Goal: Navigation & Orientation: Understand site structure

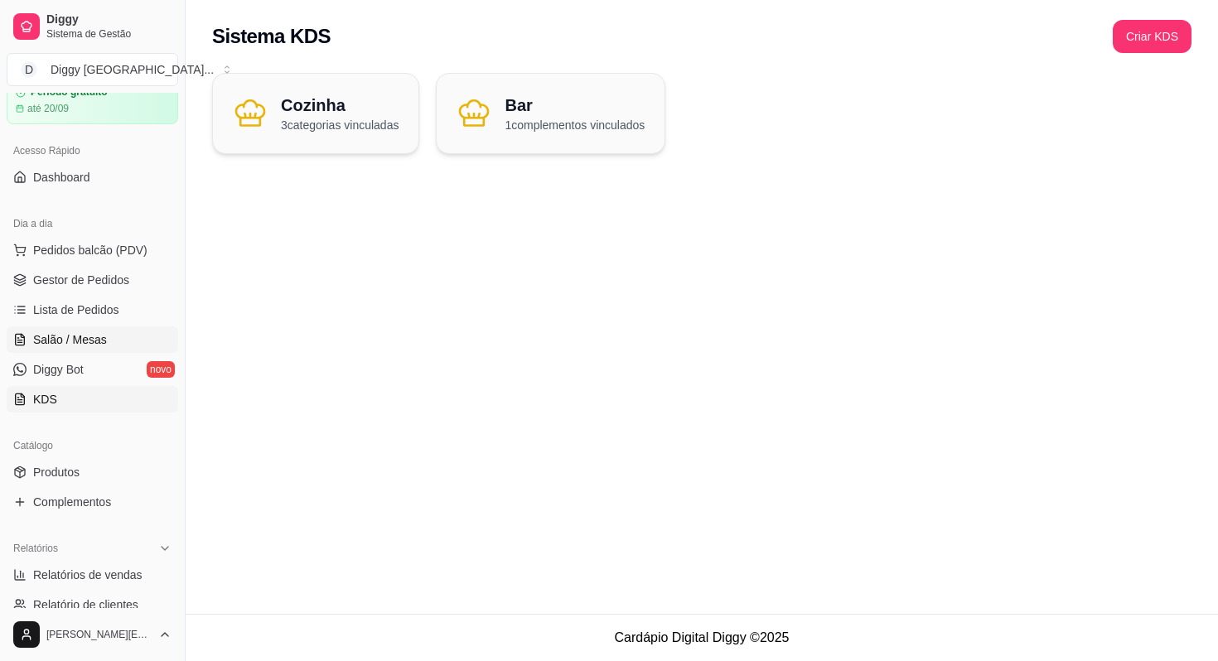
scroll to position [101, 0]
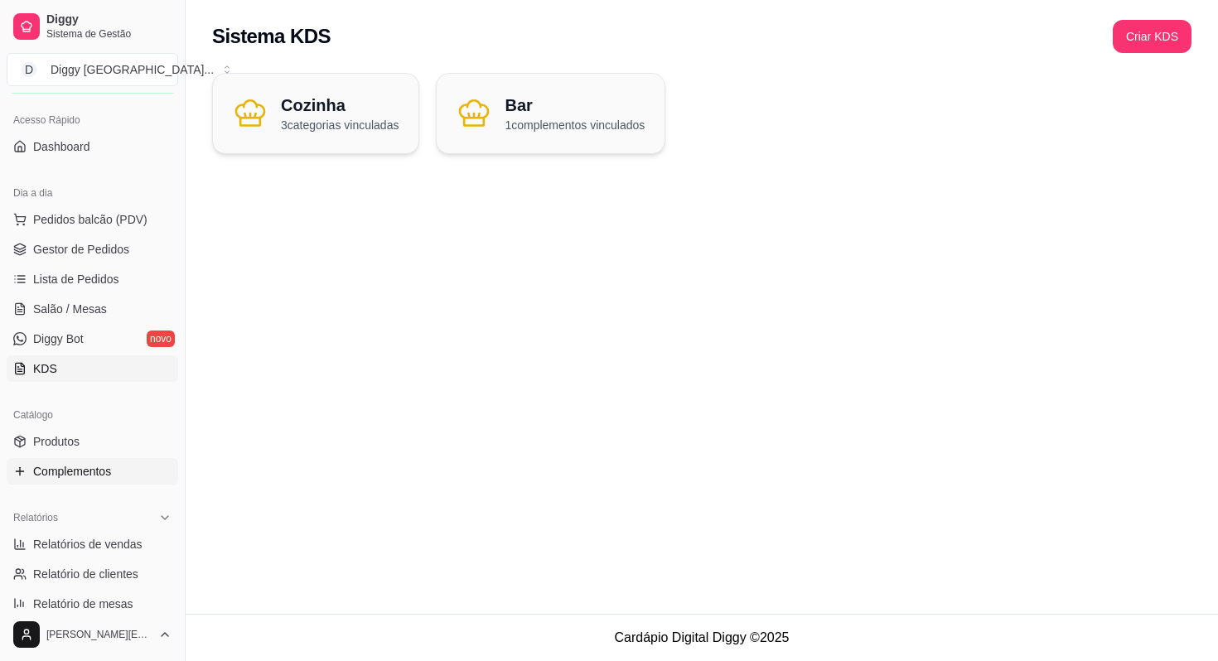
click at [55, 466] on span "Complementos" at bounding box center [72, 471] width 78 height 17
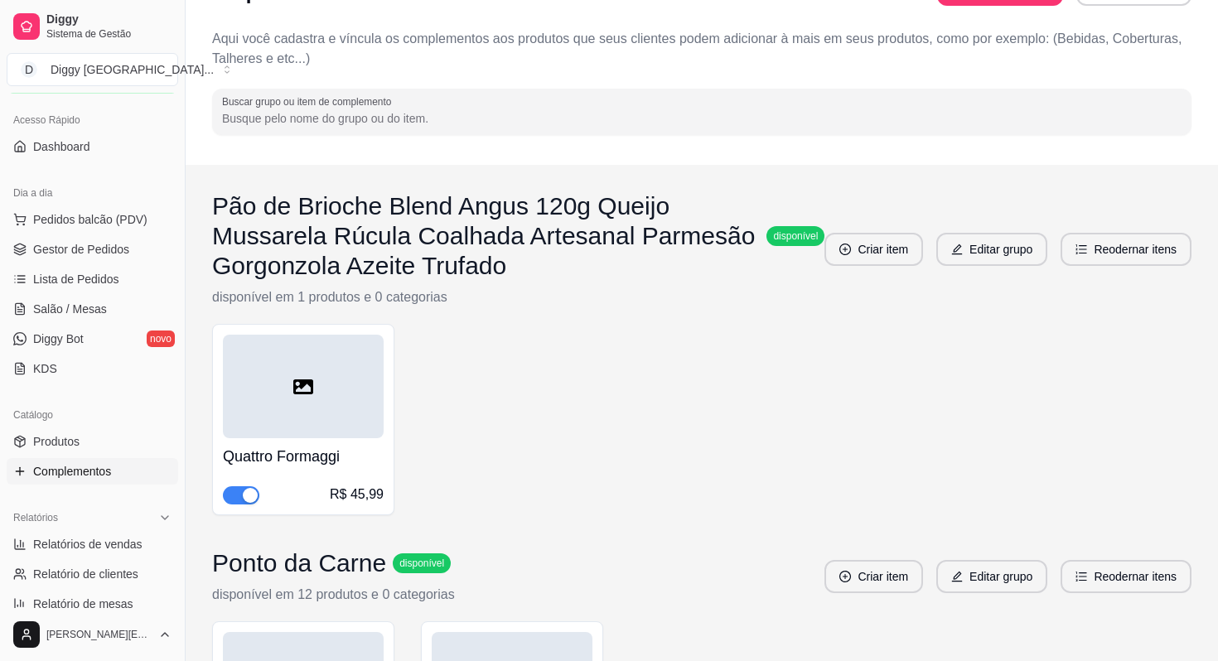
scroll to position [149, 0]
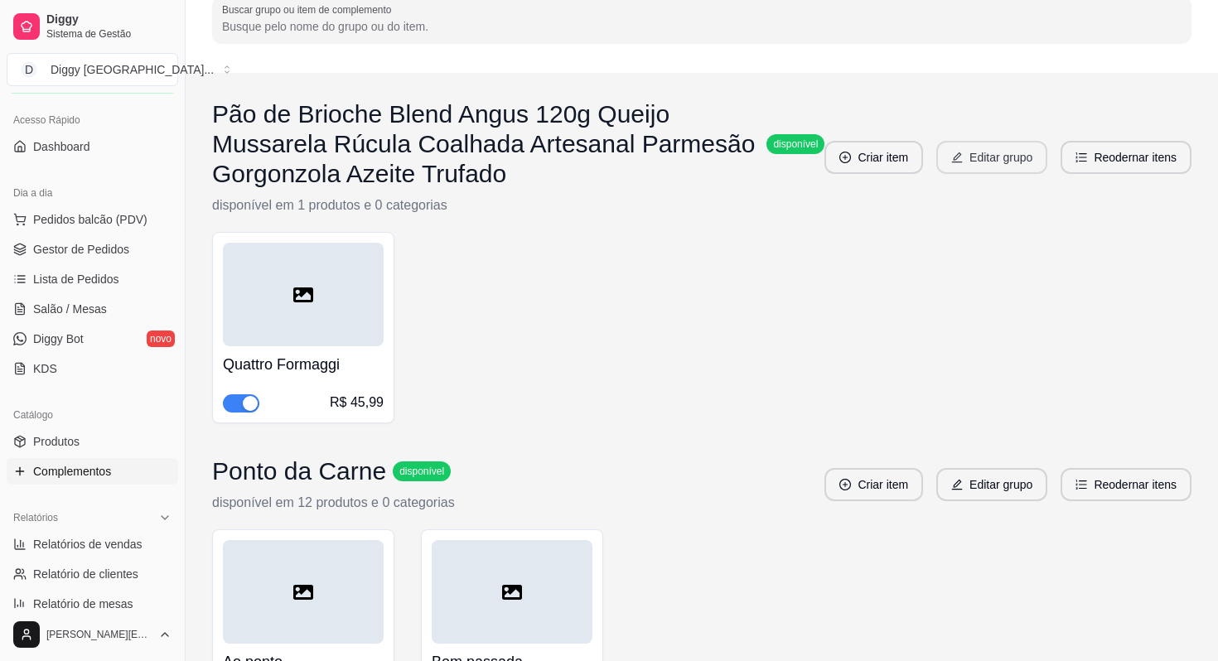
click at [1005, 165] on button "Editar grupo" at bounding box center [991, 157] width 111 height 33
click at [996, 159] on button "Editar grupo" at bounding box center [992, 158] width 108 height 32
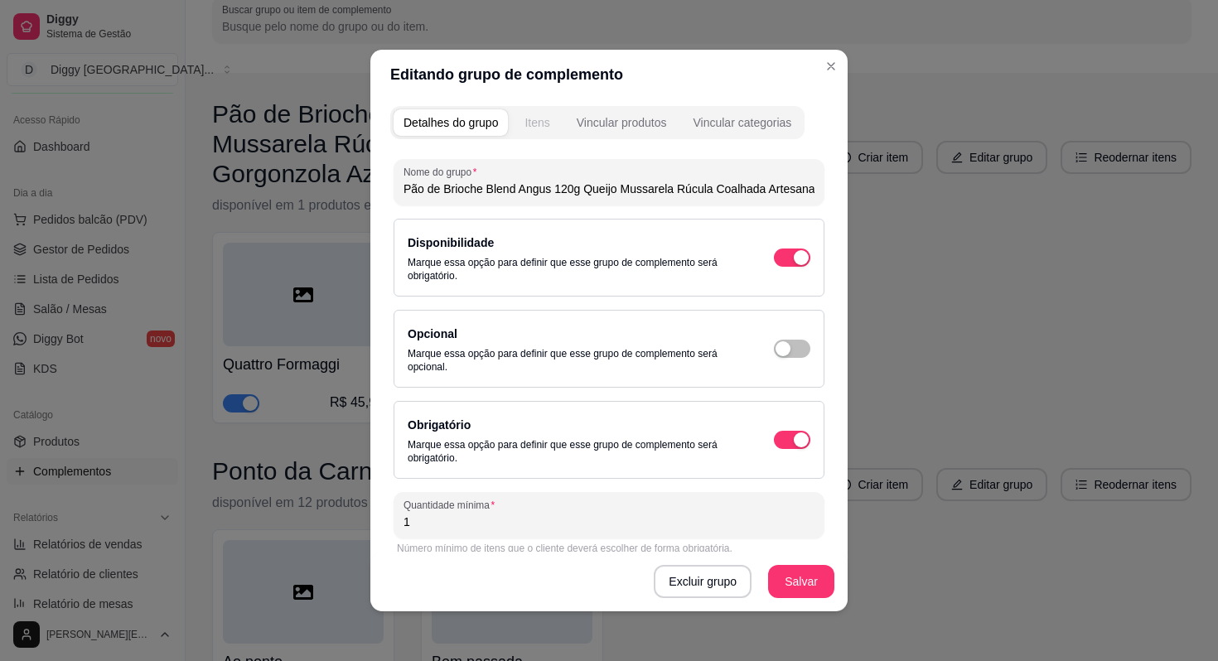
click at [544, 119] on div "Itens" at bounding box center [536, 122] width 25 height 17
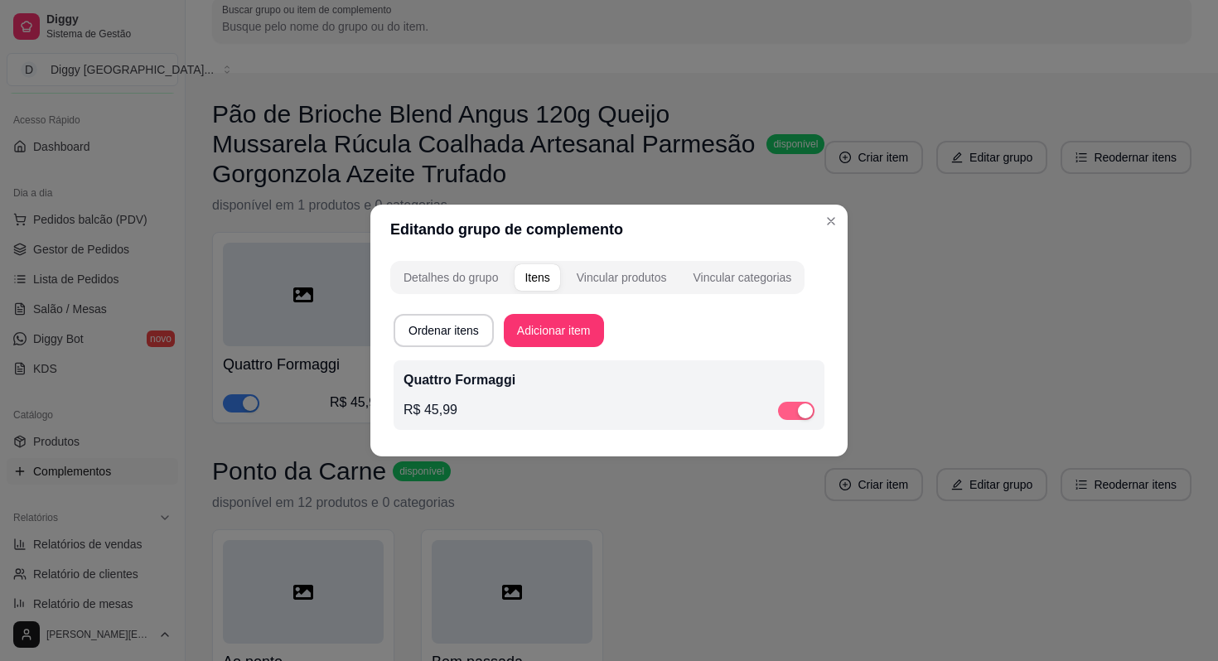
click at [795, 409] on span "button" at bounding box center [796, 411] width 36 height 18
click at [780, 415] on div "button" at bounding box center [786, 410] width 15 height 15
click at [622, 276] on div "Vincular produtos" at bounding box center [622, 277] width 90 height 17
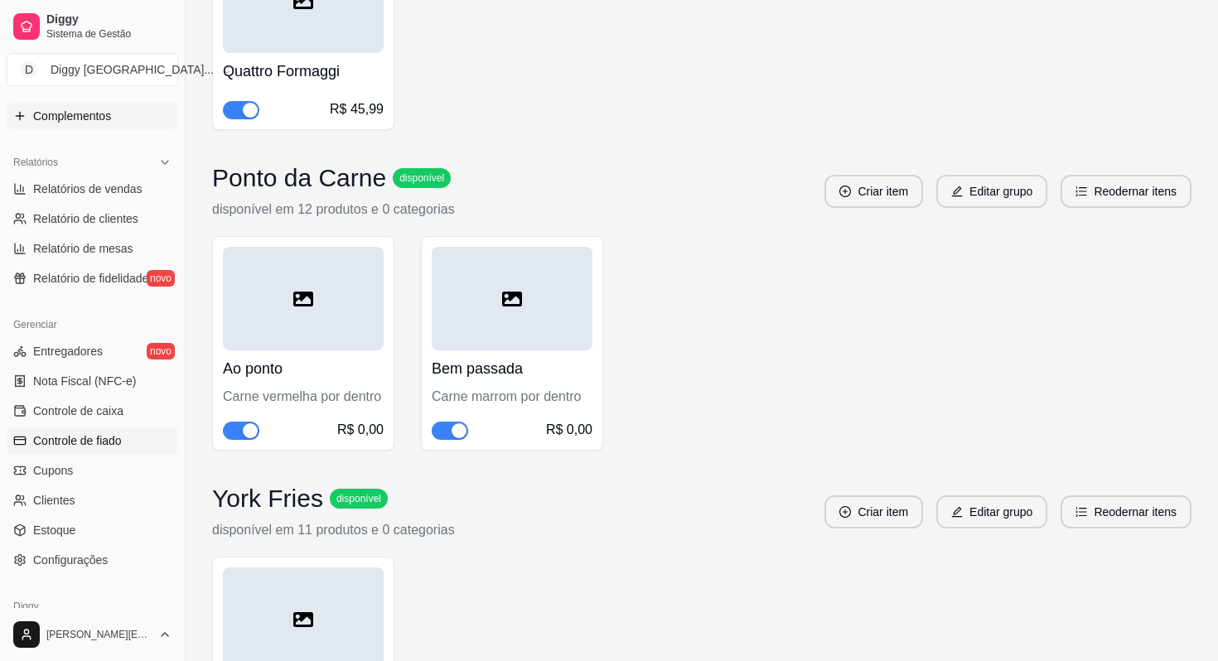
scroll to position [459, 0]
click at [55, 340] on link "Entregadores novo" at bounding box center [92, 348] width 171 height 27
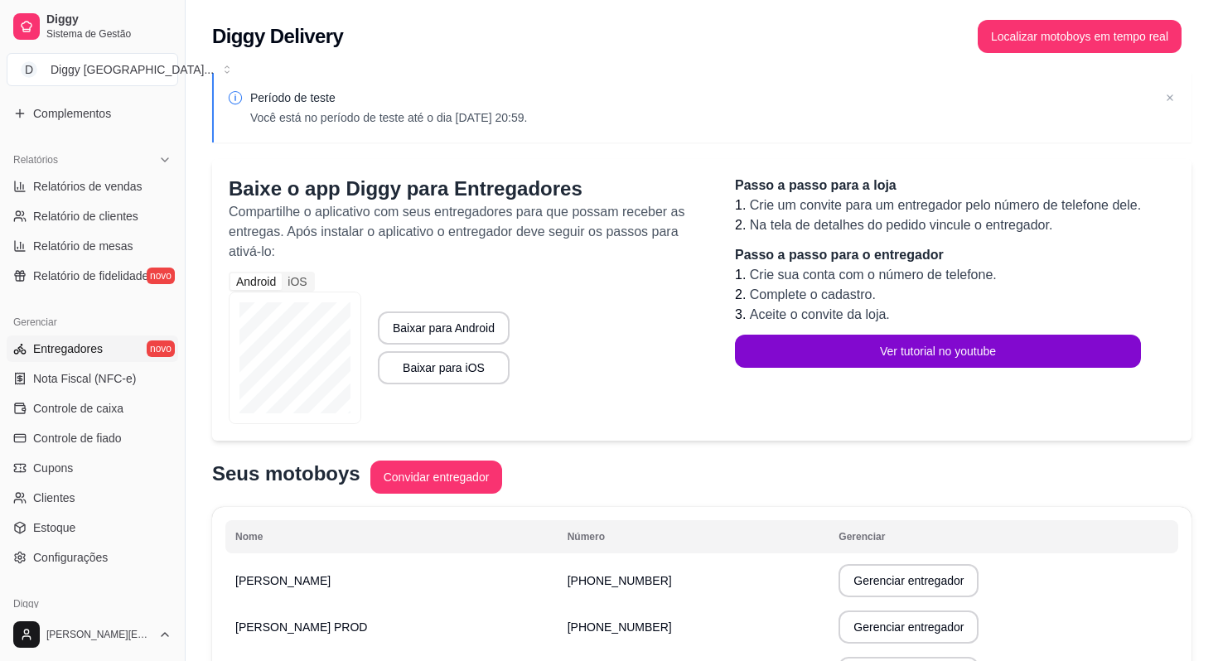
scroll to position [117, 0]
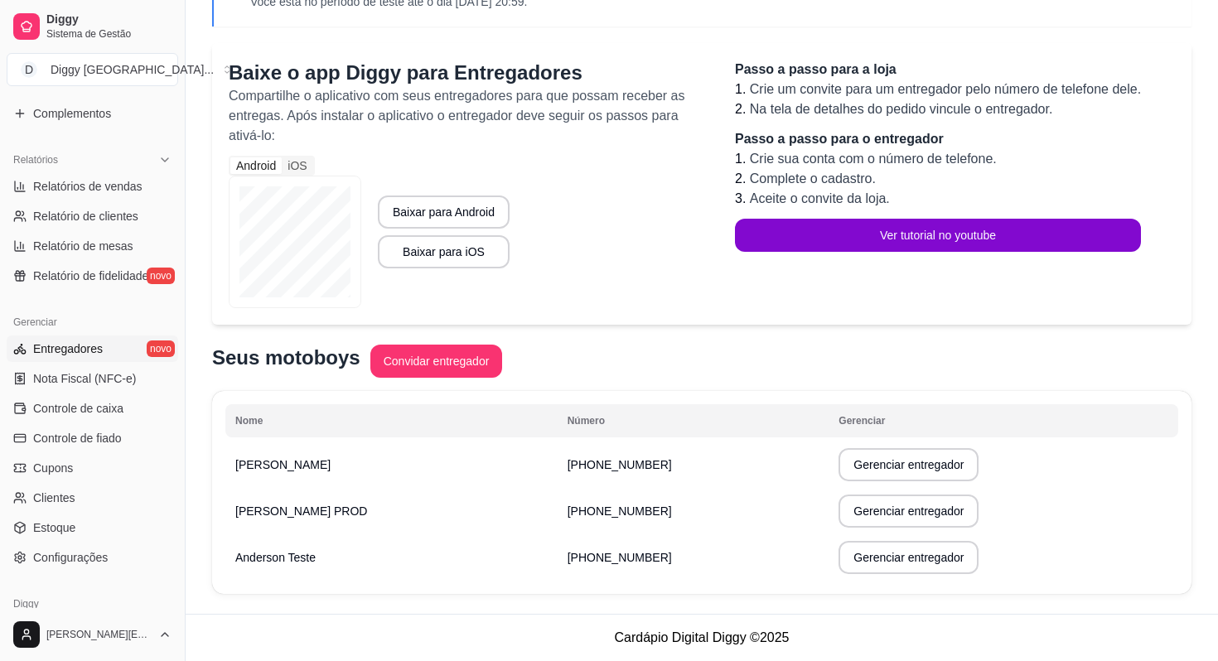
click at [838, 456] on button "Gerenciar entregador" at bounding box center [908, 464] width 140 height 33
select select "30"
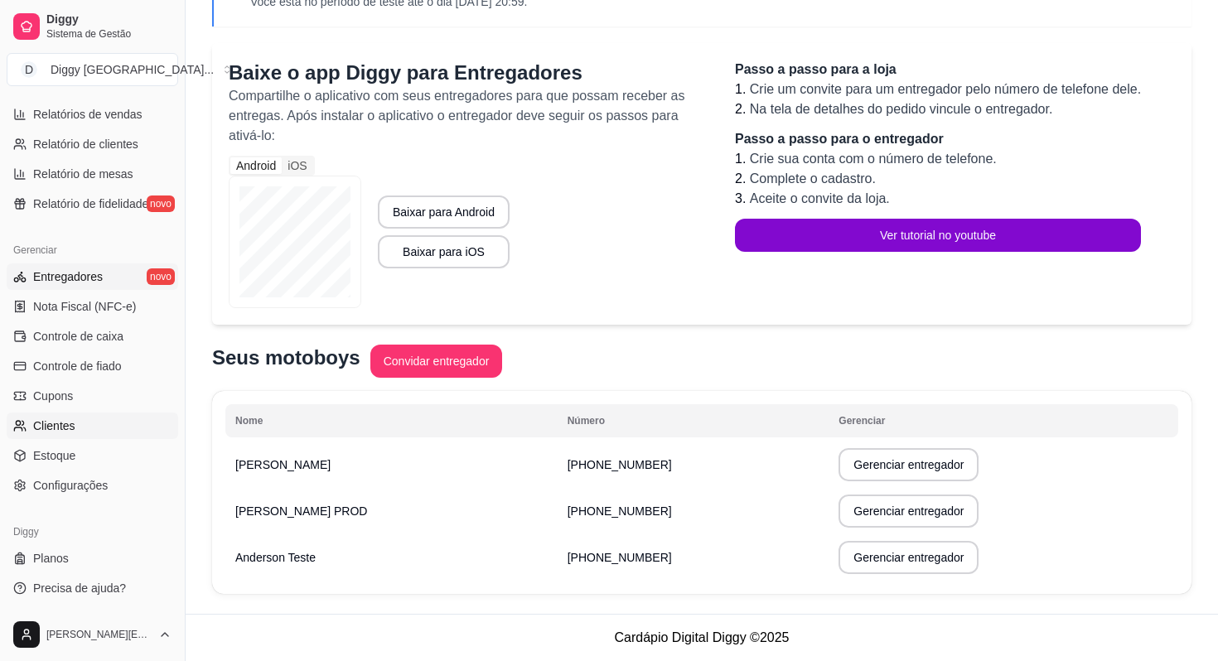
click at [68, 432] on span "Clientes" at bounding box center [54, 425] width 42 height 17
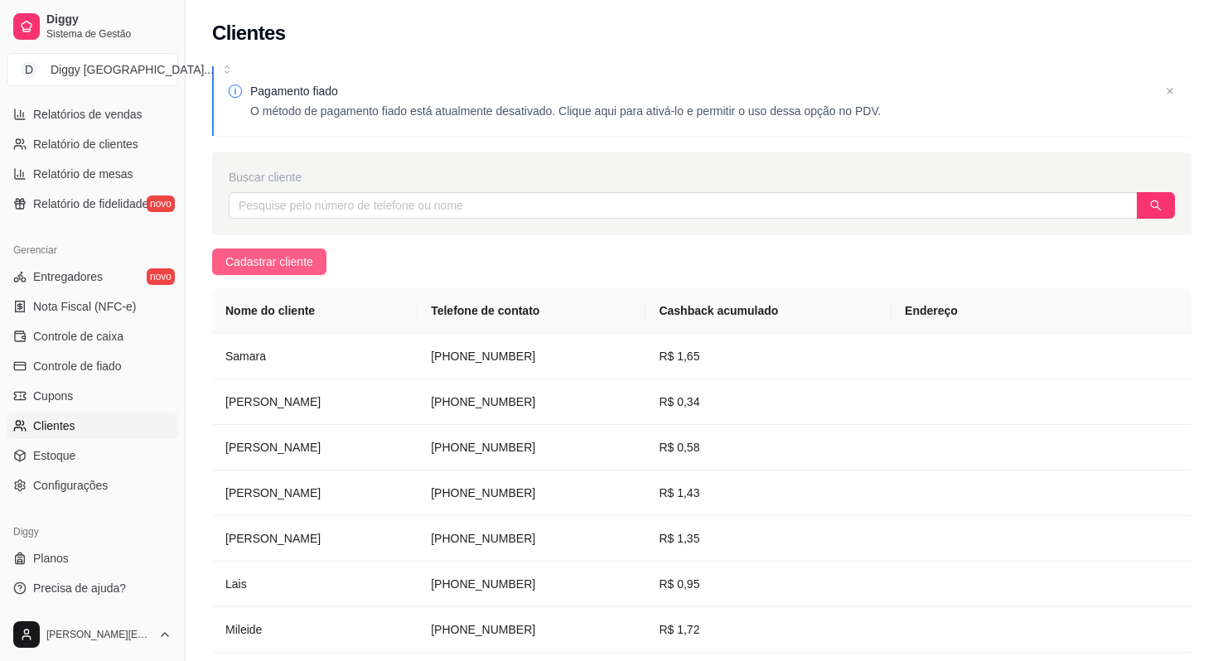
click at [302, 268] on span "Cadastrar cliente" at bounding box center [269, 262] width 88 height 18
click at [88, 388] on link "Cupons" at bounding box center [92, 396] width 171 height 27
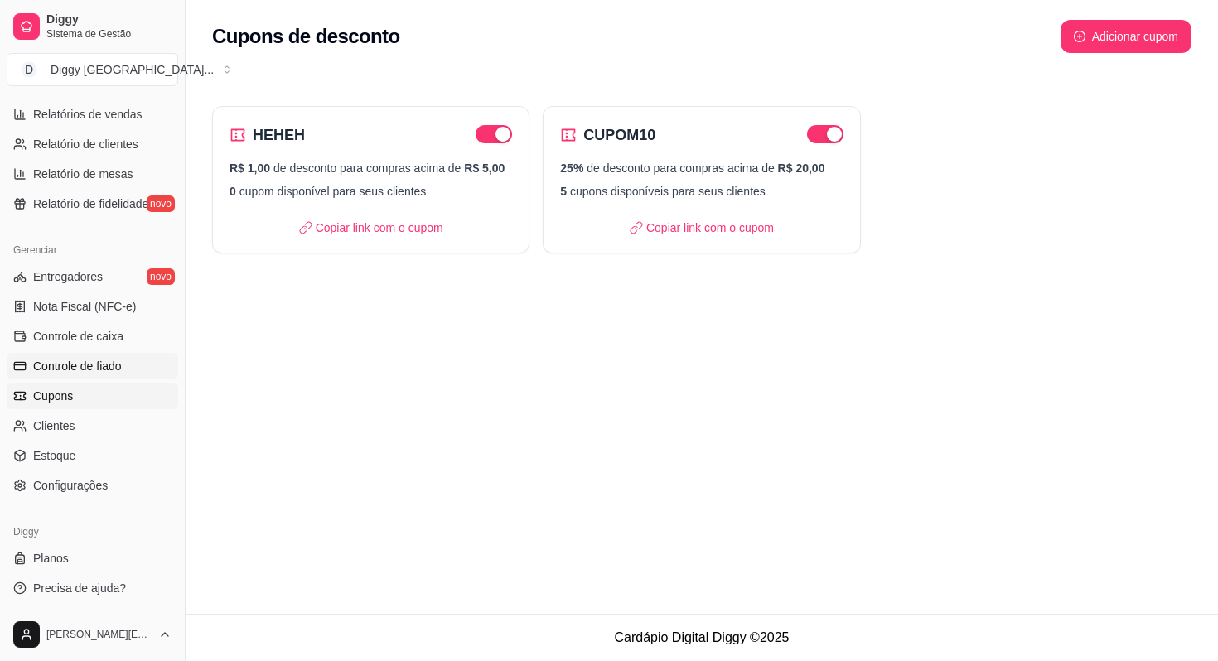
click at [47, 357] on link "Controle de fiado" at bounding box center [92, 366] width 171 height 27
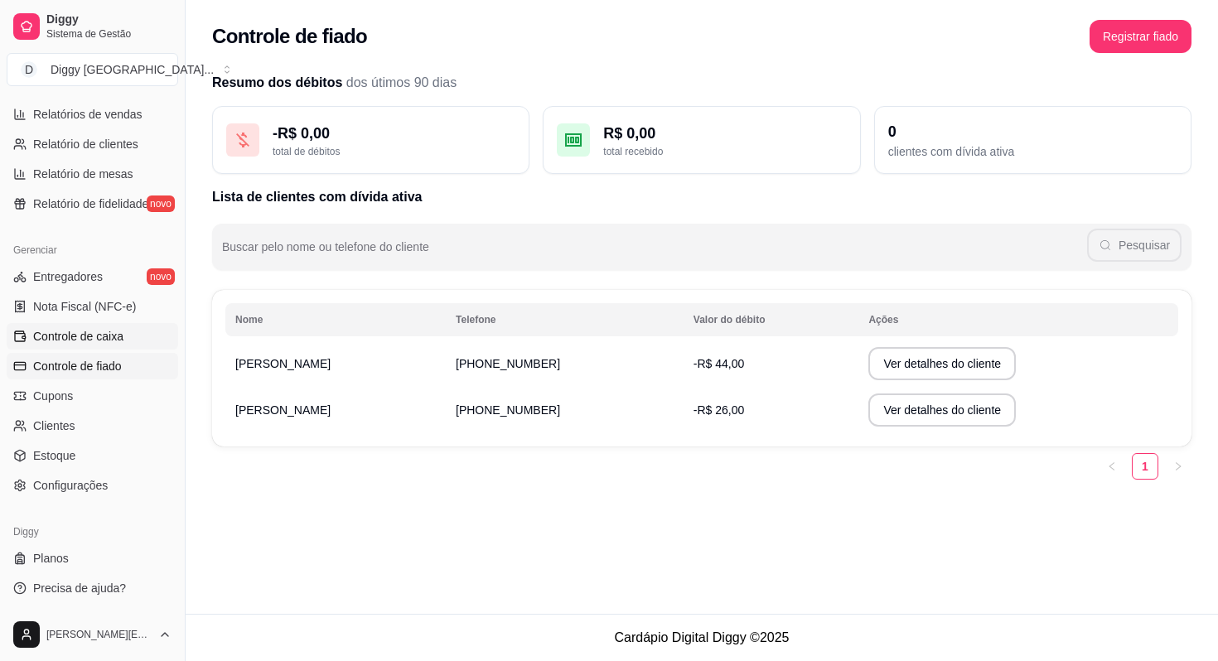
click at [89, 331] on span "Controle de caixa" at bounding box center [78, 336] width 90 height 17
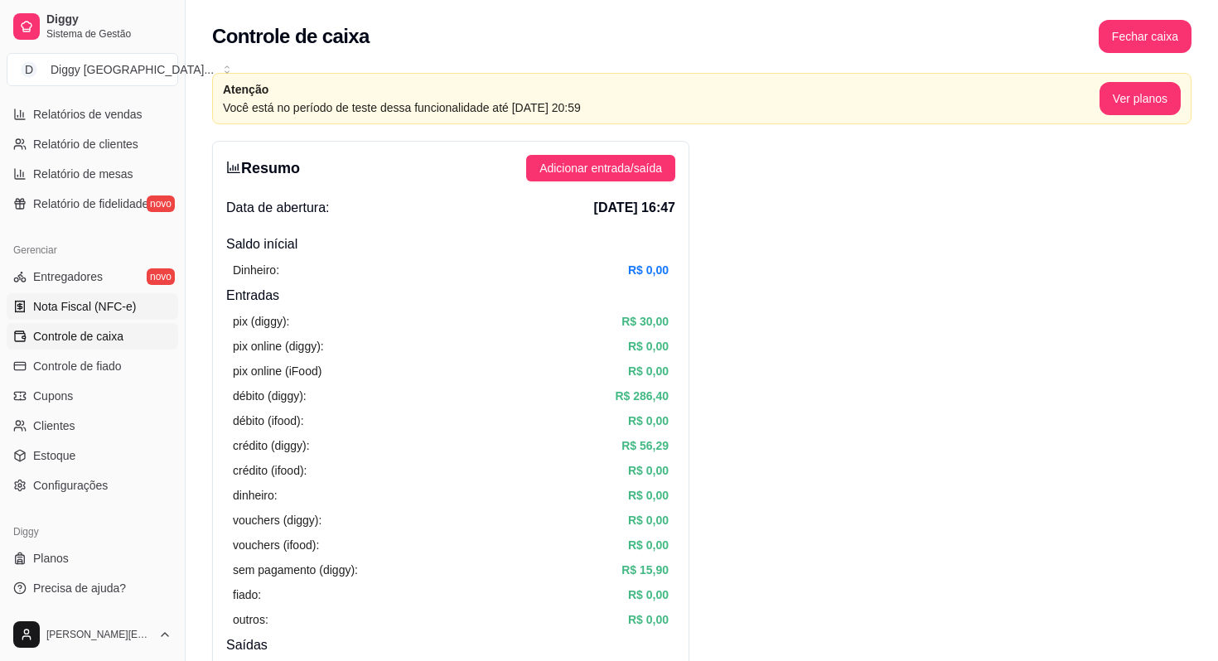
click at [128, 311] on span "Nota Fiscal (NFC-e)" at bounding box center [84, 306] width 103 height 17
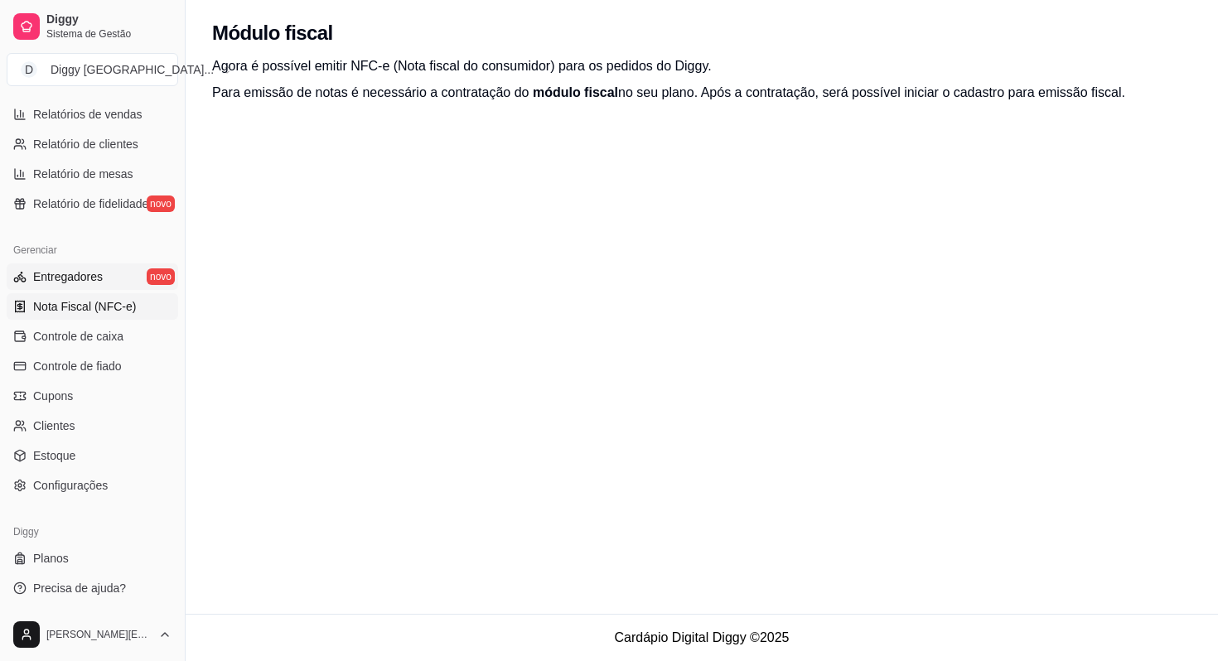
click at [53, 273] on span "Entregadores" at bounding box center [68, 276] width 70 height 17
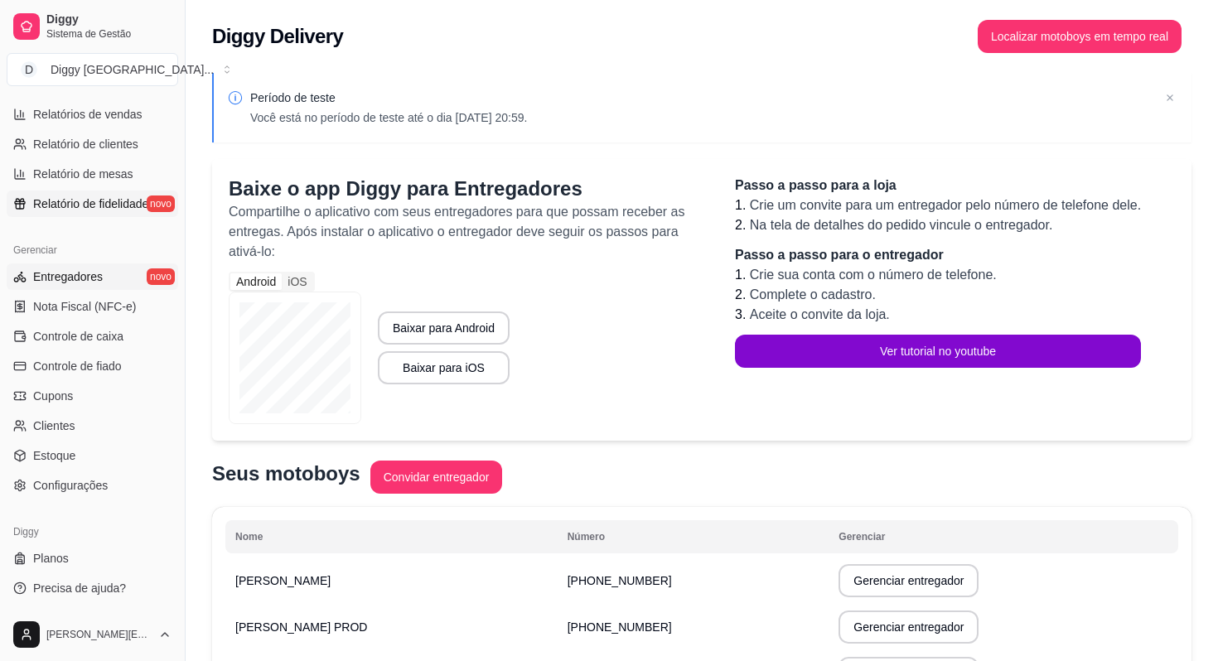
click at [89, 215] on link "Relatório de fidelidade novo" at bounding box center [92, 204] width 171 height 27
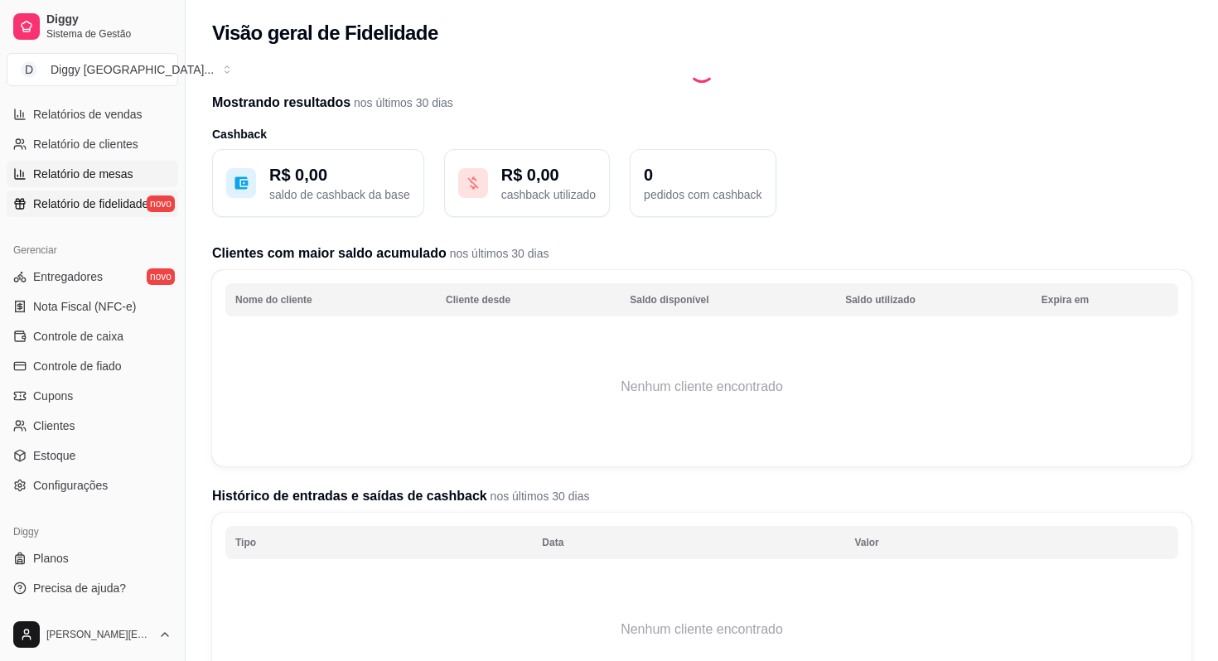
click at [86, 176] on span "Relatório de mesas" at bounding box center [83, 174] width 100 height 17
select select "TOTAL_OF_ORDERS"
select select "7"
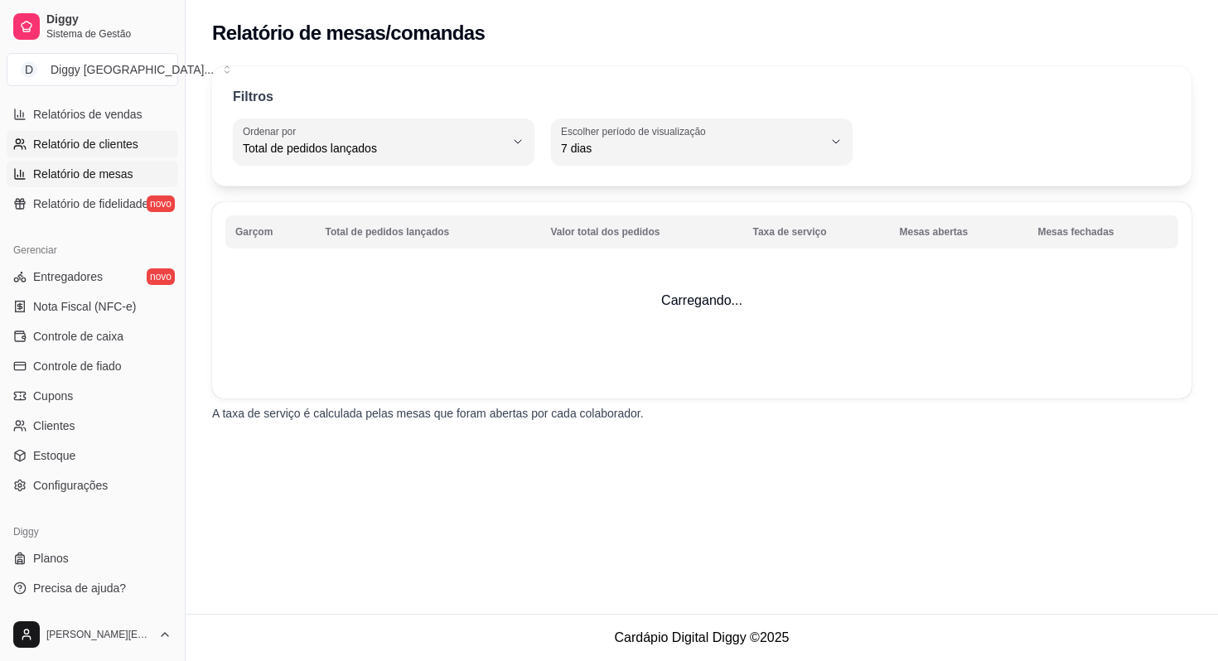
click at [56, 142] on span "Relatório de clientes" at bounding box center [85, 144] width 105 height 17
select select "30"
select select "HIGHEST_TOTAL_SPENT_WITH_ORDERS"
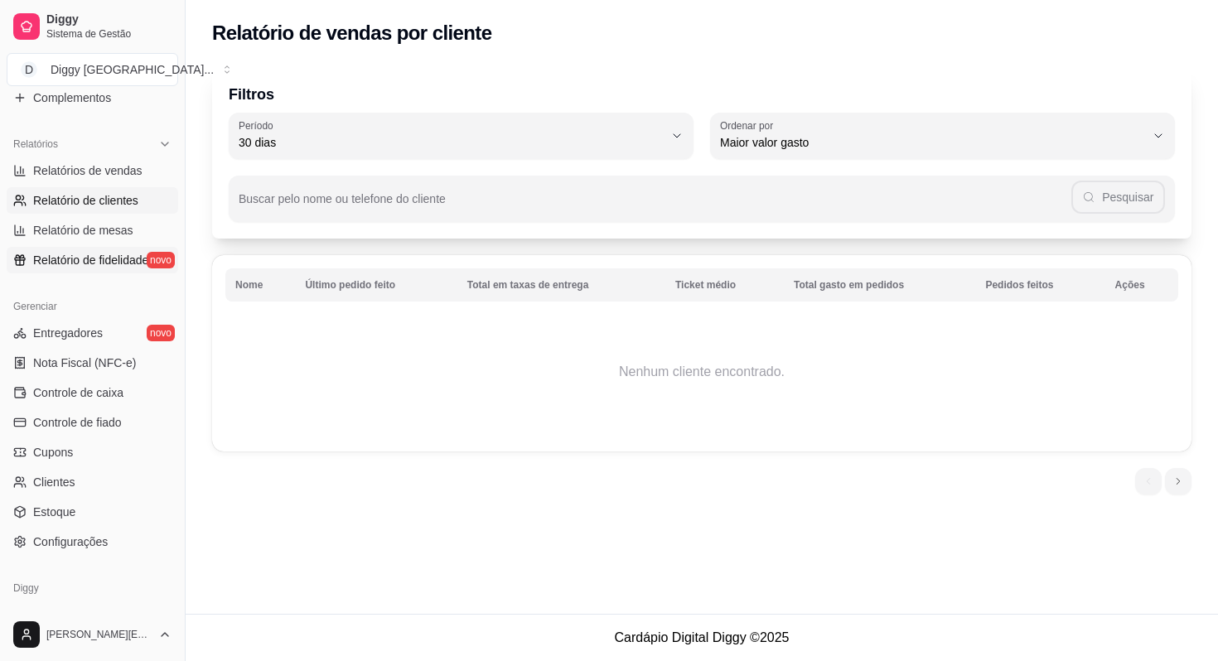
scroll to position [451, 0]
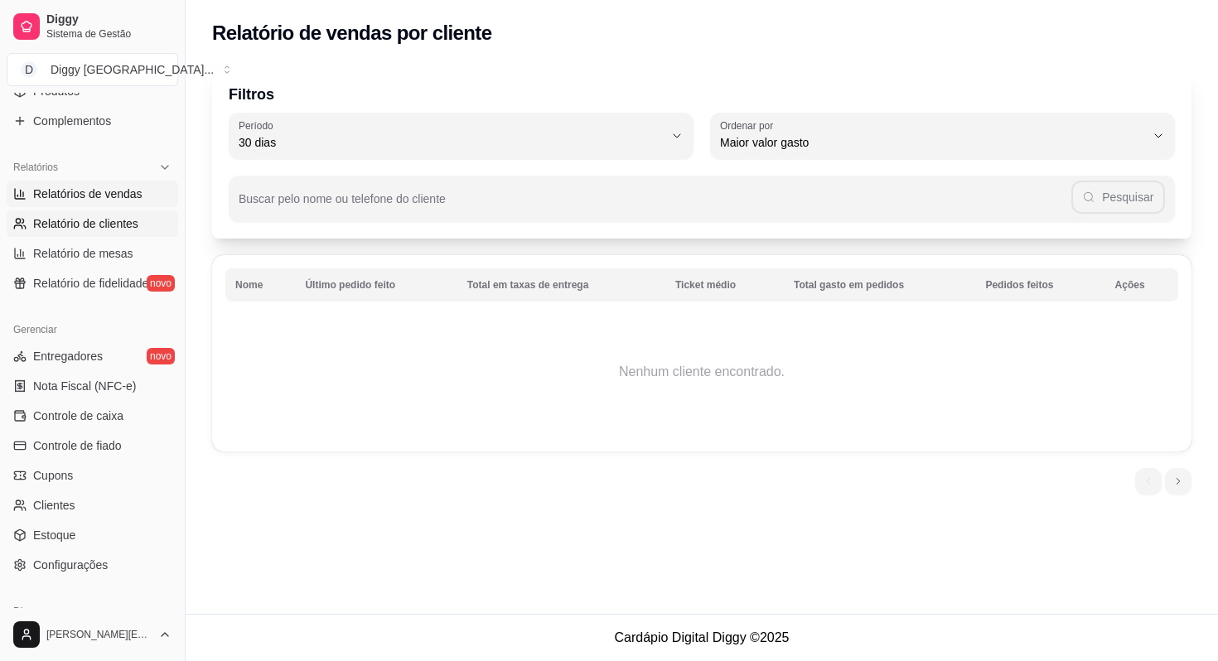
click at [76, 200] on span "Relatórios de vendas" at bounding box center [87, 194] width 109 height 17
select select "ALL"
select select "0"
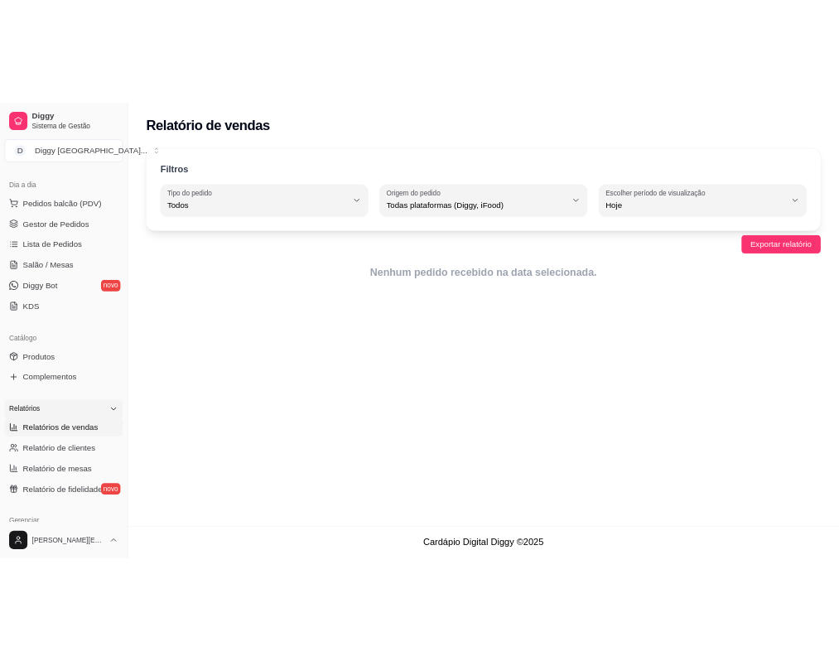
scroll to position [173, 0]
